Goal: Task Accomplishment & Management: Complete application form

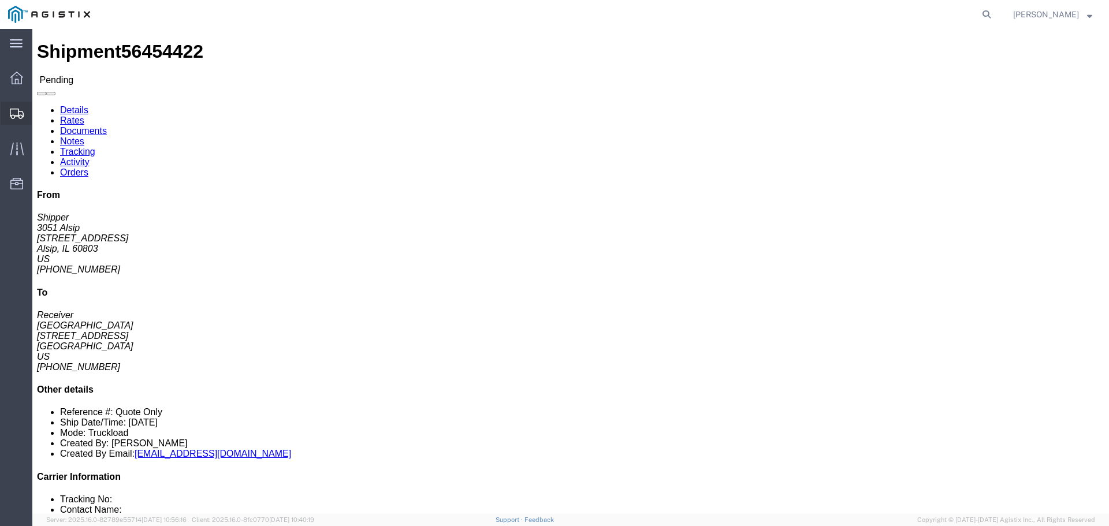
click at [40, 104] on span "Shipments" at bounding box center [36, 113] width 8 height 23
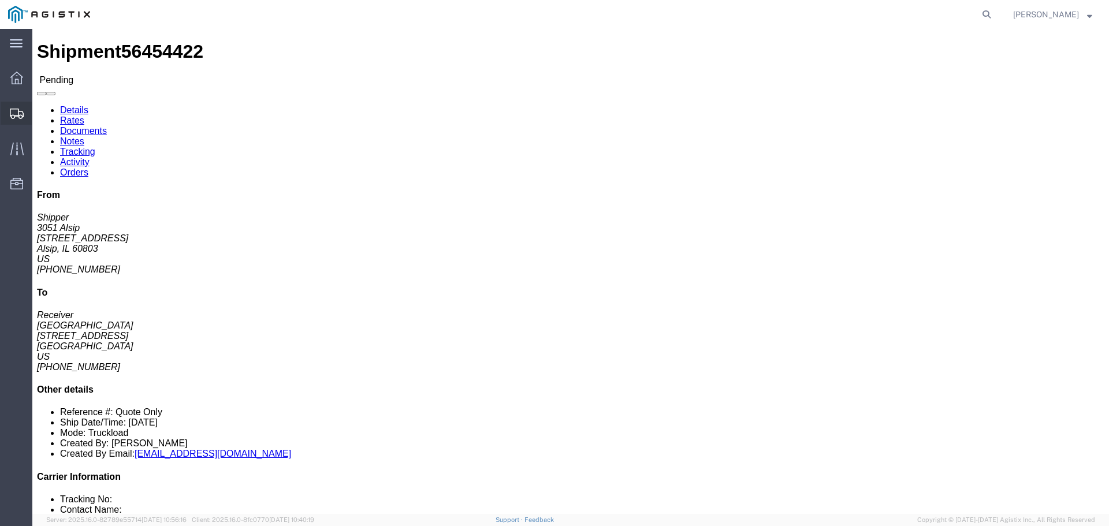
click at [38, 113] on span "Shipments" at bounding box center [36, 113] width 8 height 23
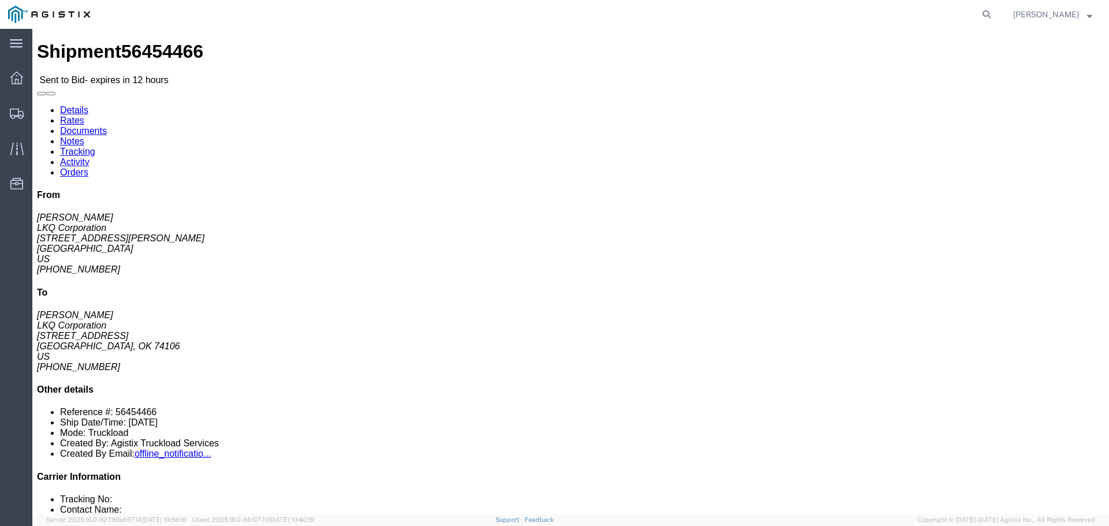
click link "Enter / Modify Bid"
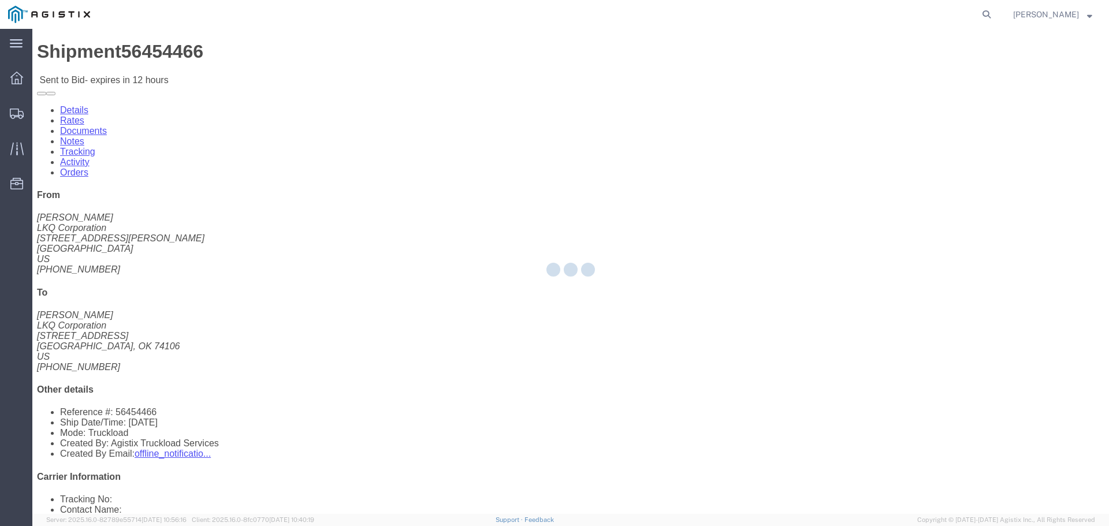
select select "22593"
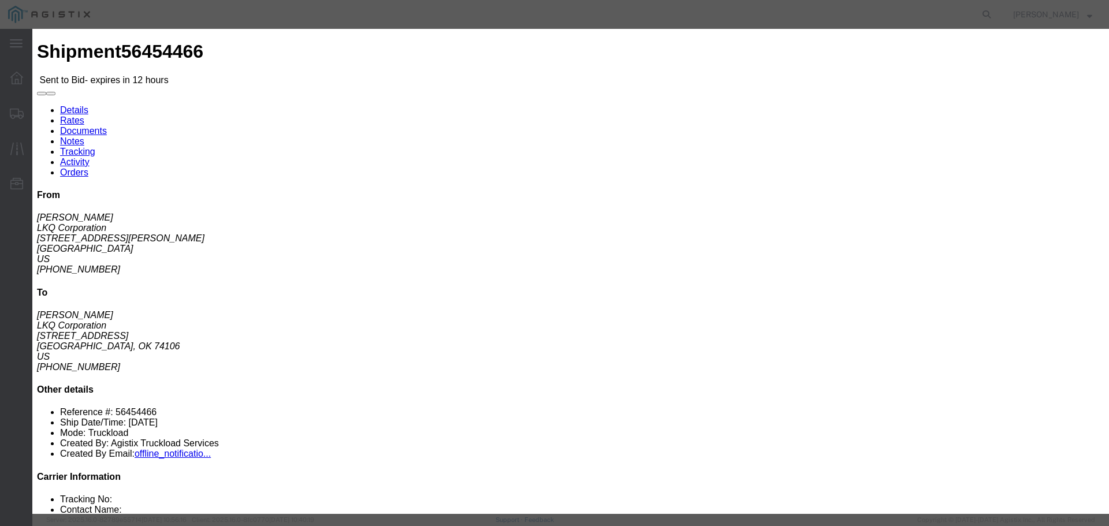
click select "Select Rail TL Standard 3 - 5 Day"
select select "41882"
click select "Select Rail TL Standard 3 - 5 Day"
click input "text"
type input "RLX"
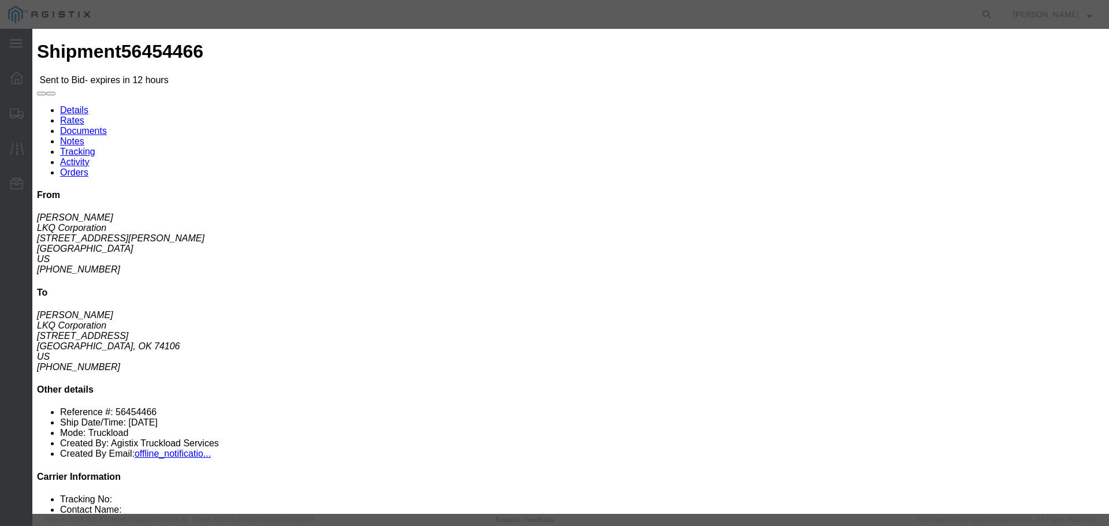
click select "Select Air Less than Truckload Multi-Leg Ocean Freight Rail Small Parcel Truckl…"
select select "TL"
click select "Select Air Less than Truckload Multi-Leg Ocean Freight Rail Small Parcel Truckl…"
click input "number"
type input "2"
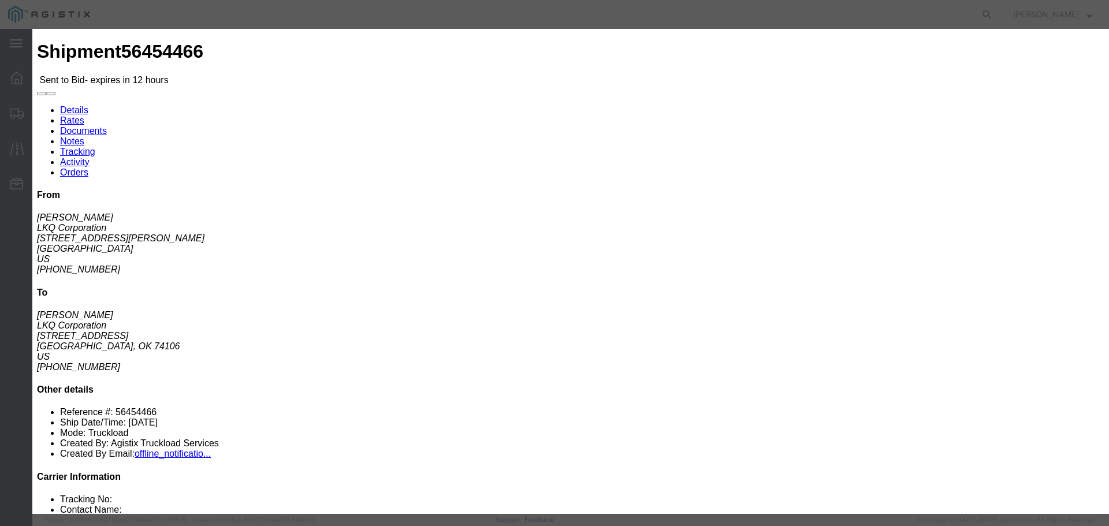
click input "number"
type input "1750"
click button "Submit"
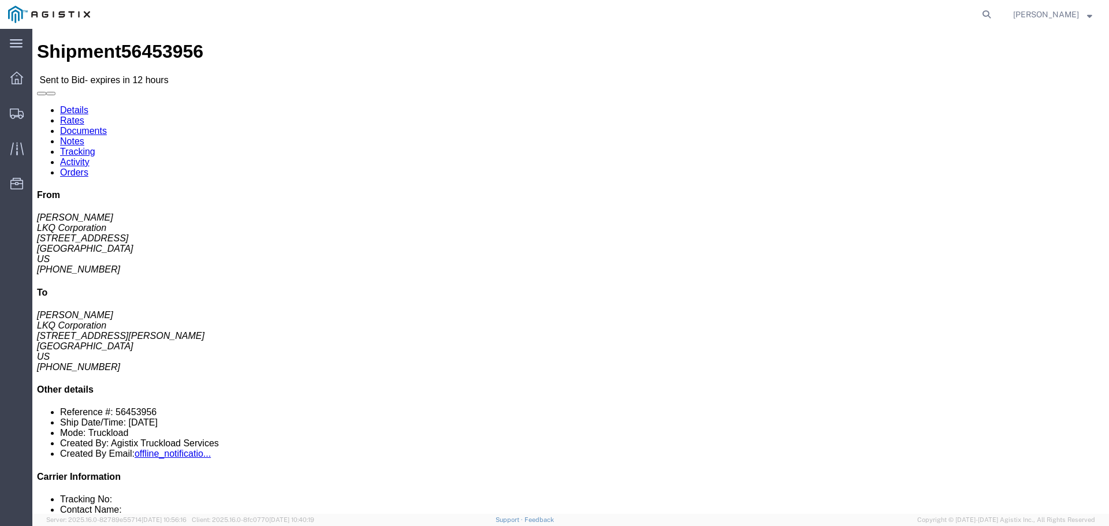
click link "Enter / Modify Bid"
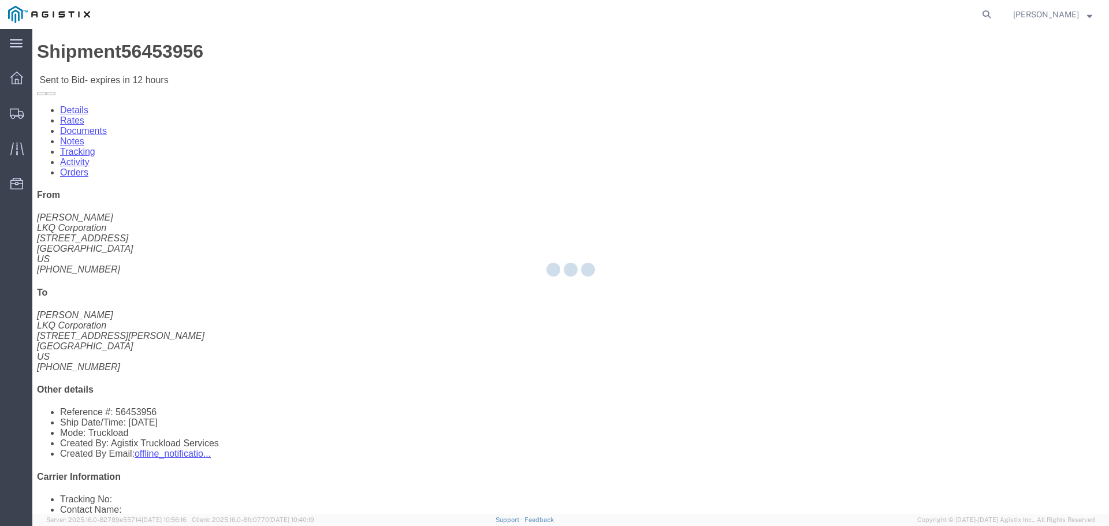
select select "22593"
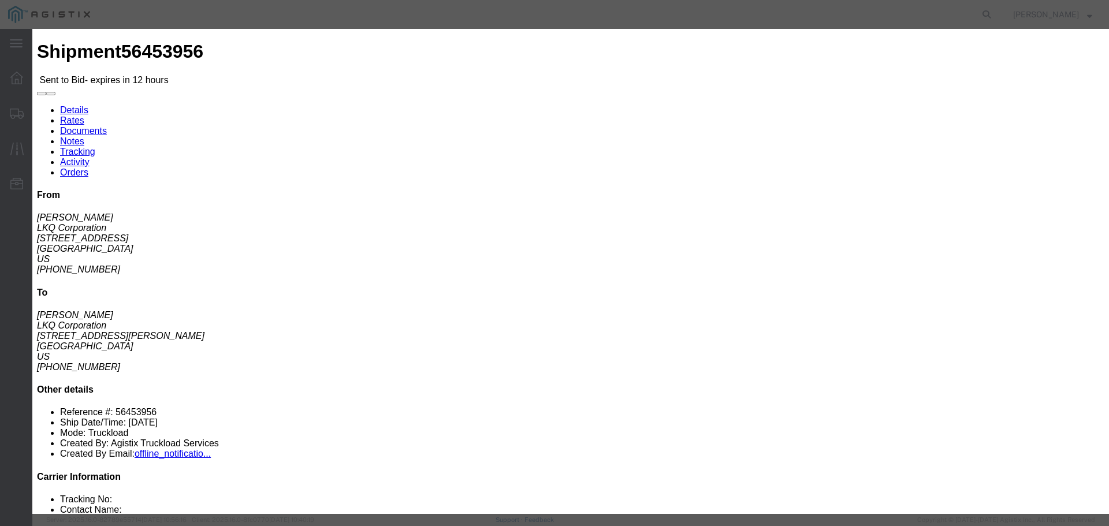
click div "Bid Information Vendor Select Riverstone Logistics LLC Service Level Select Rai…"
click select "Select Rail TL Standard 3 - 5 Day"
select select "41882"
click select "Select Rail TL Standard 3 - 5 Day"
click input "text"
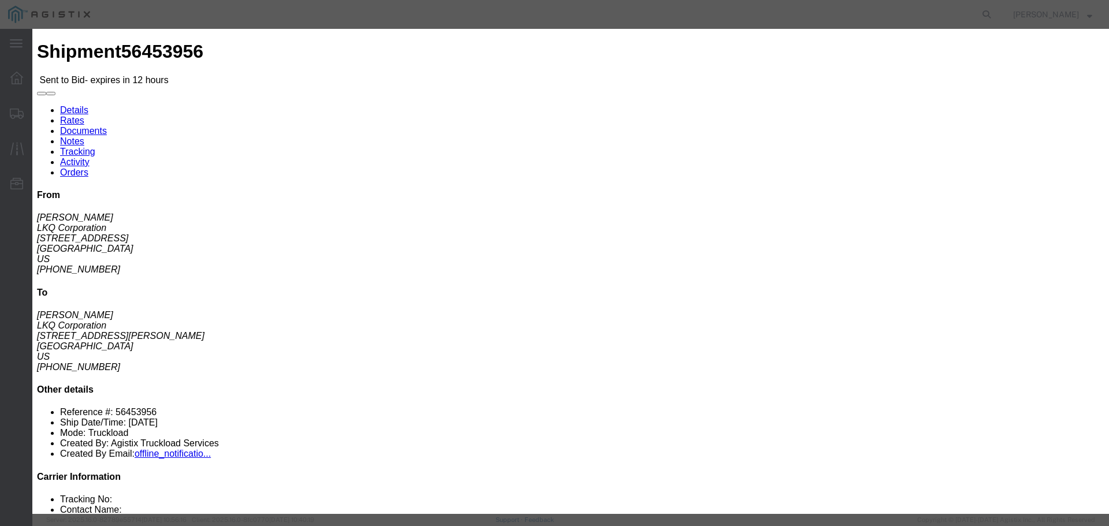
type input "RLX"
click select "Select Air Less than Truckload Multi-Leg Ocean Freight Rail Small Parcel Truckl…"
select select "TL"
click select "Select Air Less than Truckload Multi-Leg Ocean Freight Rail Small Parcel Truckl…"
click input "number"
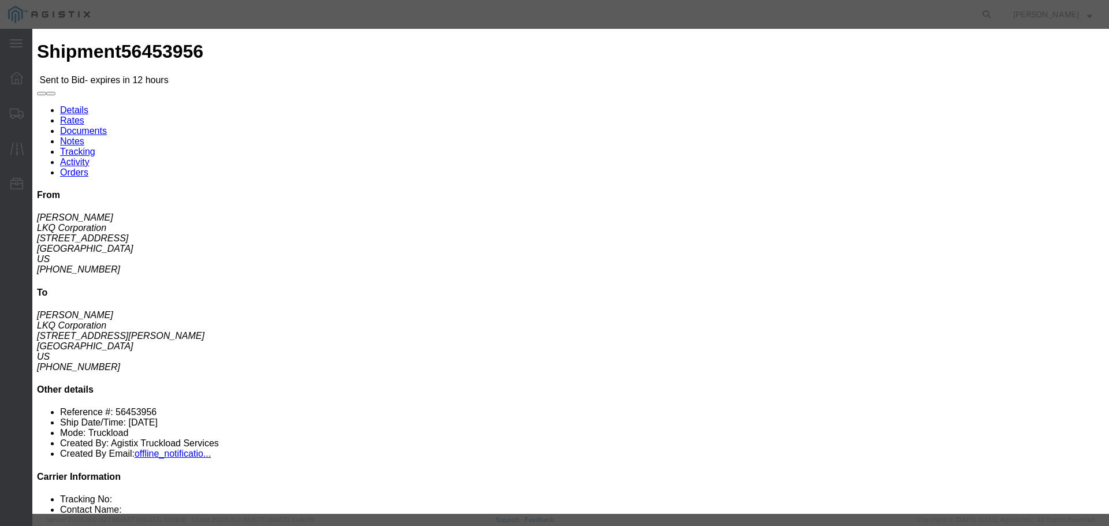
type input "1"
click input "number"
type input "1300"
click button "Submit"
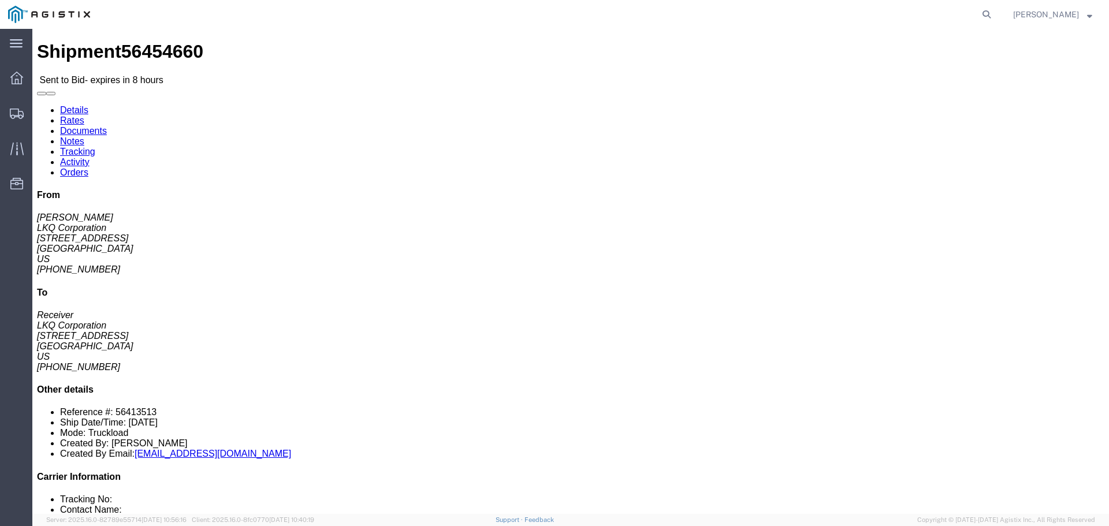
click link "Enter / Modify Bid"
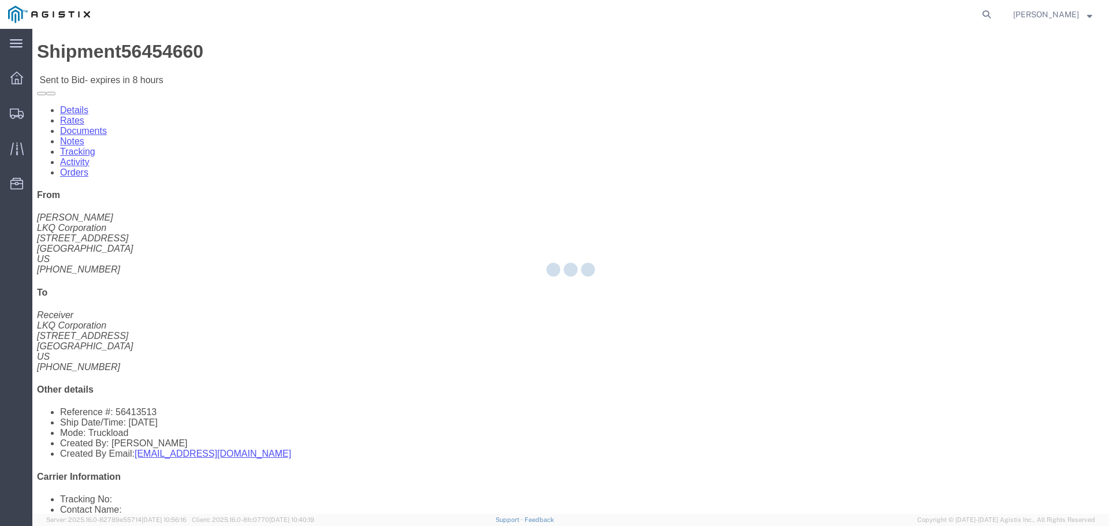
select select "22593"
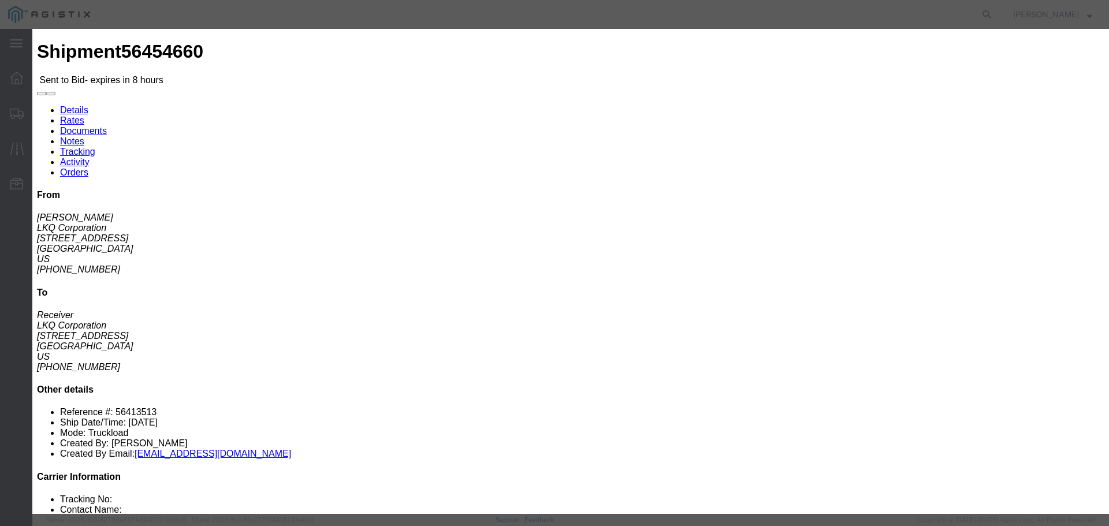
click select "Select Rail TL Standard 3 - 5 Day"
select select "41882"
click select "Select Rail TL Standard 3 - 5 Day"
click input "text"
type input "RLX"
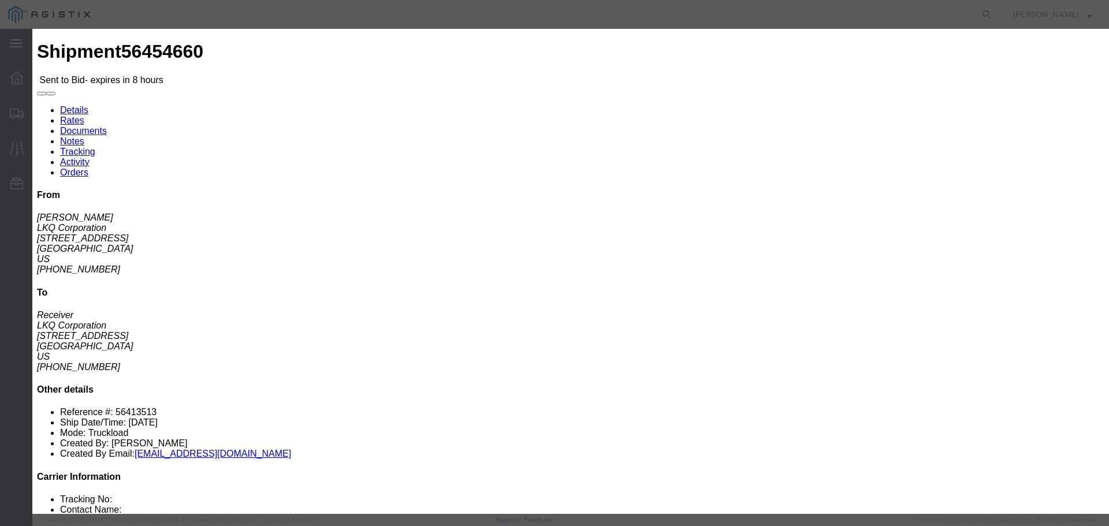
drag, startPoint x: 493, startPoint y: 229, endPoint x: 493, endPoint y: 239, distance: 10.4
click select "Select Air Less than Truckload Multi-Leg Ocean Freight Rail Small Parcel Truckl…"
select select "TL"
click select "Select Air Less than Truckload Multi-Leg Ocean Freight Rail Small Parcel Truckl…"
click input "number"
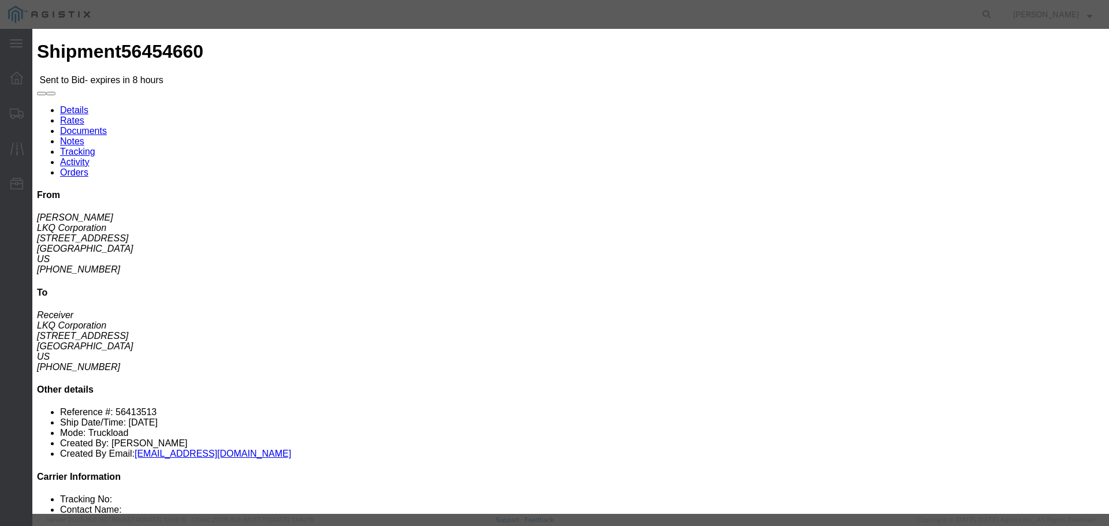
type input "1975"
click input "number"
type input "2"
click div "Submit Close"
click button "Submit"
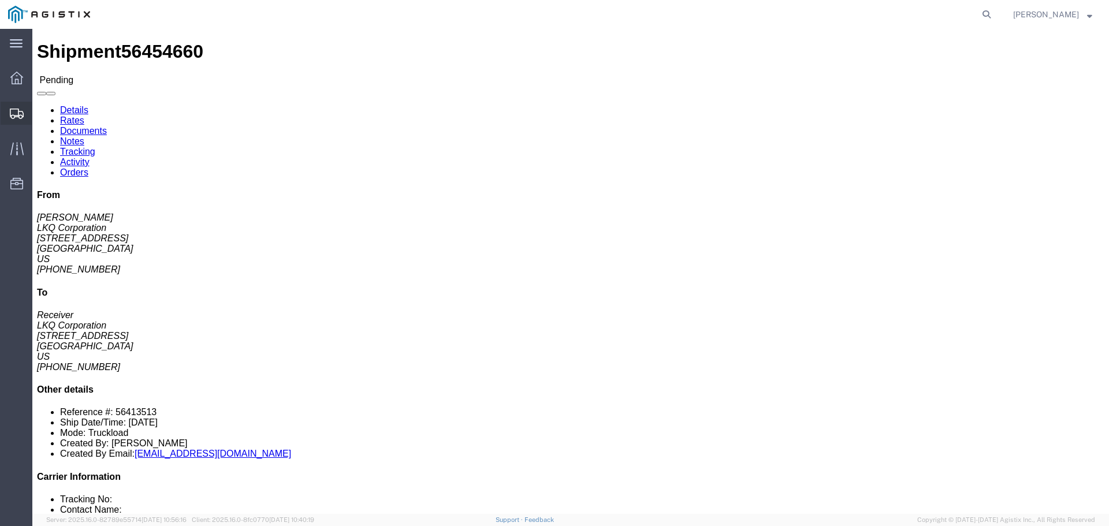
click at [40, 115] on span "Shipments" at bounding box center [36, 113] width 8 height 23
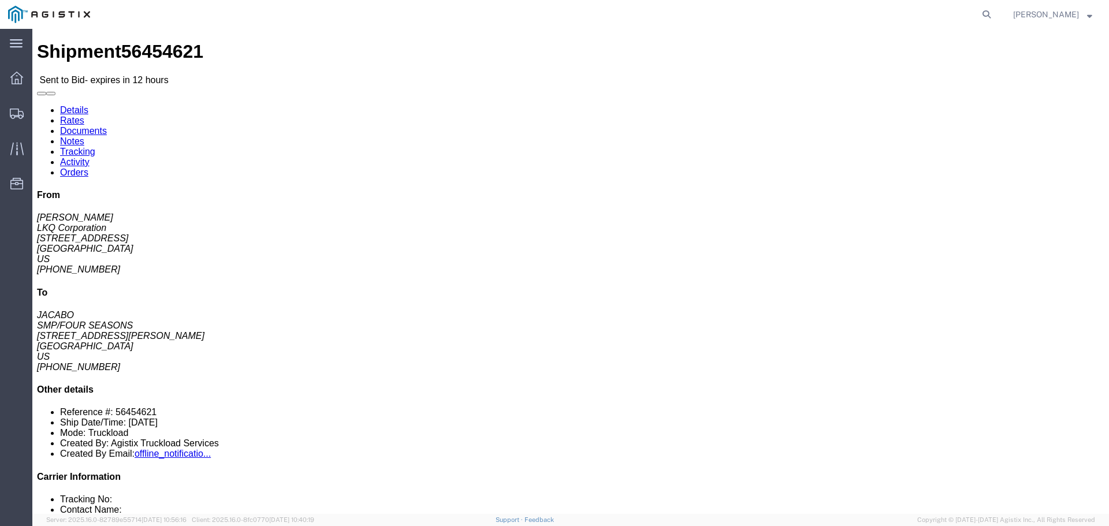
click ul "Enter / Modify Bid"
click link "Enter / Modify Bid"
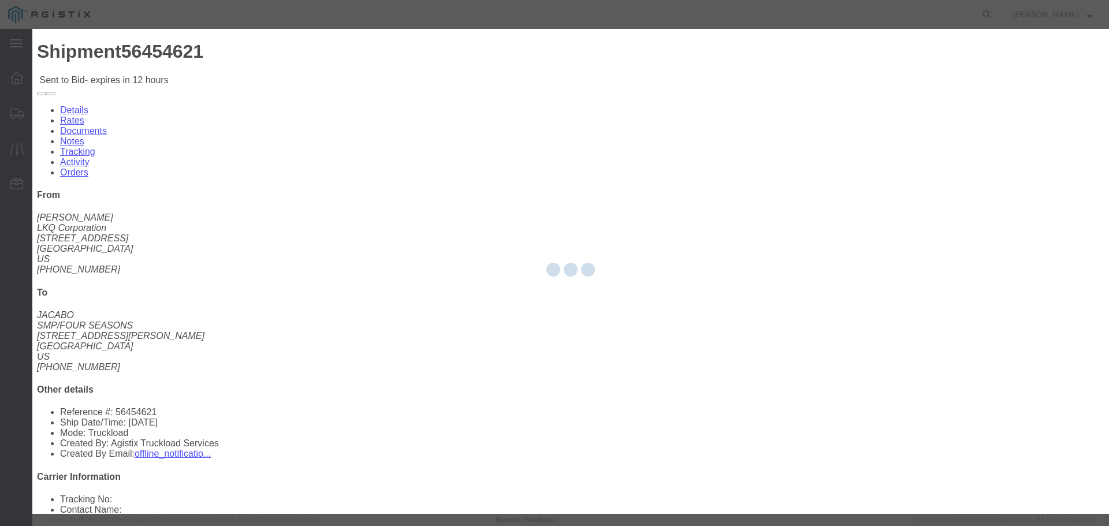
select select "22593"
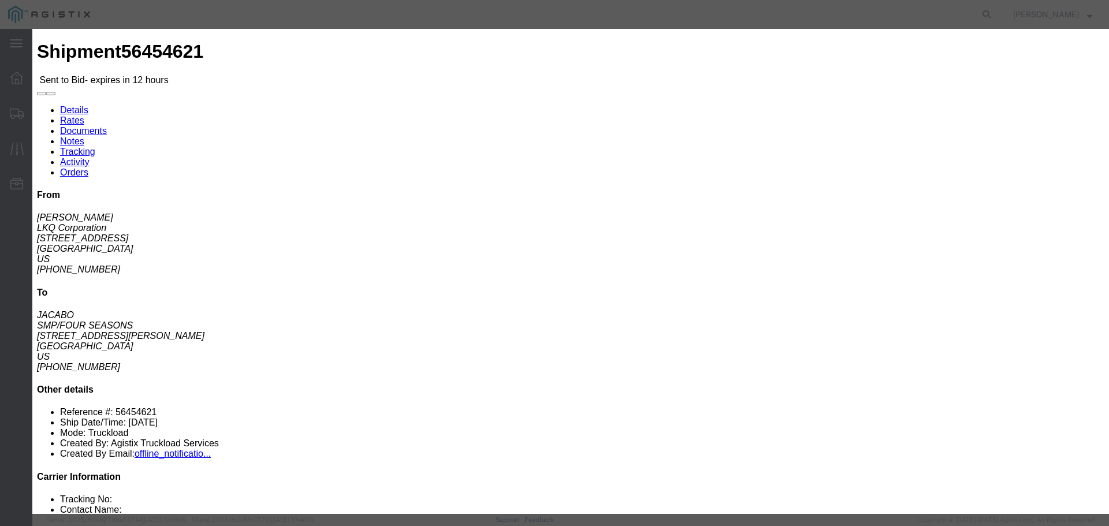
click select "Select Rail TL Standard 3 - 5 Day"
select select "41882"
click select "Select Rail TL Standard 3 - 5 Day"
click input "text"
type input "RLX"
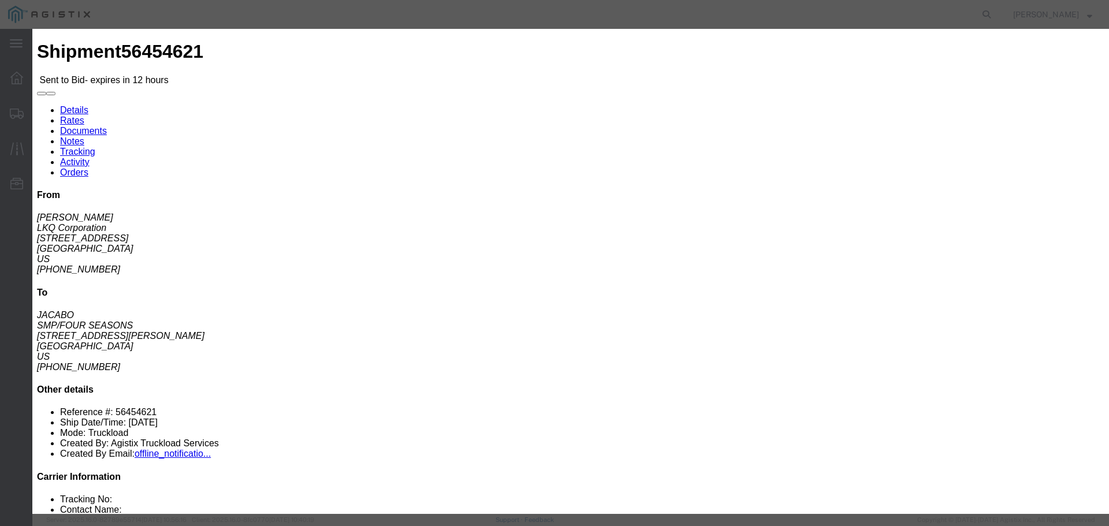
click select "Select Air Less than Truckload Multi-Leg Ocean Freight Rail Small Parcel Truckl…"
select select "TL"
click select "Select Air Less than Truckload Multi-Leg Ocean Freight Rail Small Parcel Truckl…"
click input "number"
type input "2"
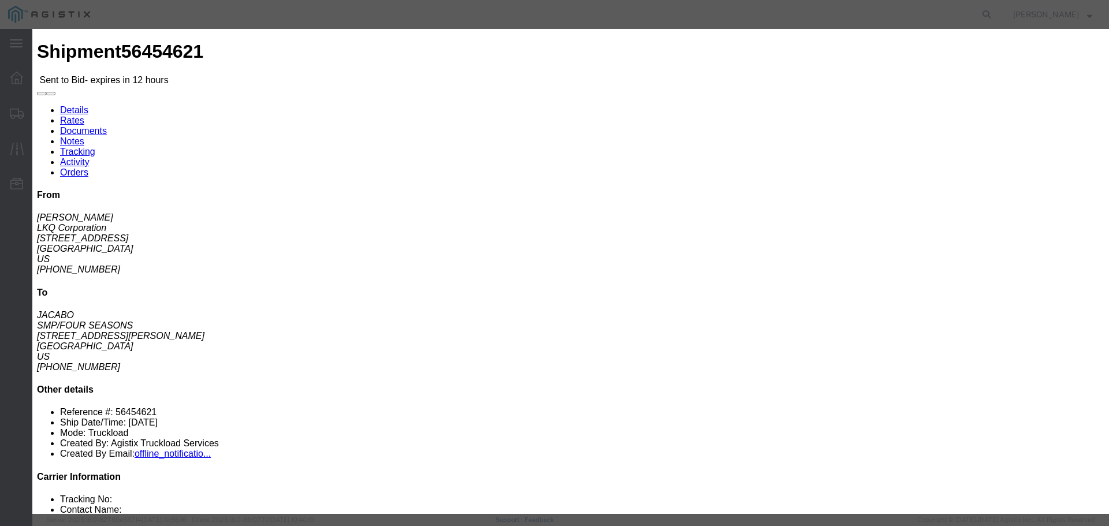
click input "number"
type input "1700"
click div "Mode Select Air Less than Truckload Multi-Leg Ocean Freight Rail Small Parcel T…"
click button "Submit"
